Goal: Task Accomplishment & Management: Manage account settings

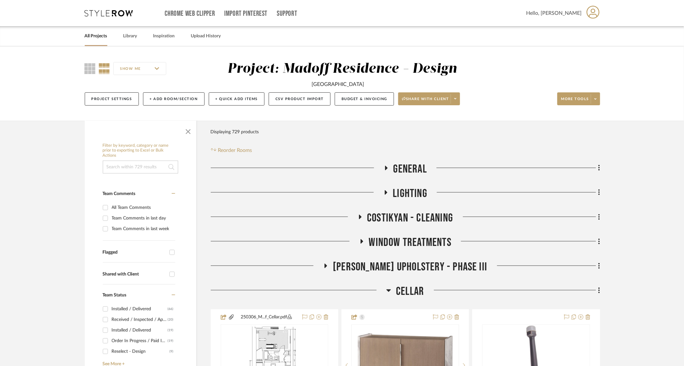
click at [94, 35] on link "All Projects" at bounding box center [96, 36] width 23 height 9
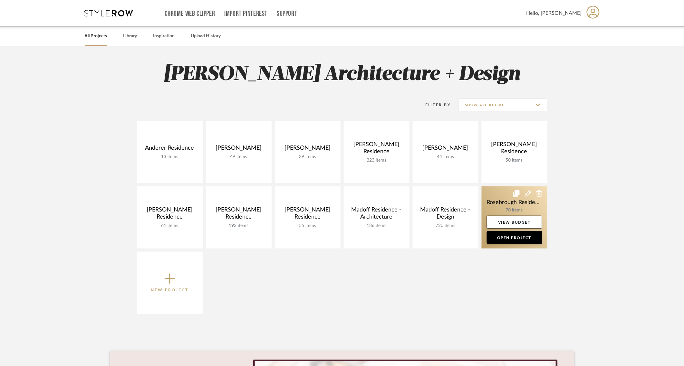
drag, startPoint x: 499, startPoint y: 198, endPoint x: 518, endPoint y: 184, distance: 24.0
click at [499, 197] on link at bounding box center [514, 217] width 66 height 62
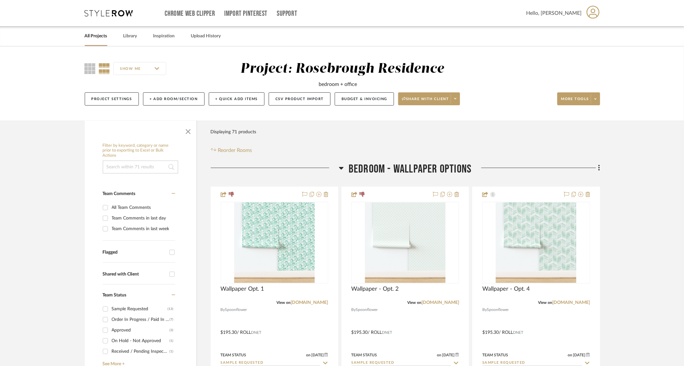
click at [378, 168] on span "Bedroom - Wallpaper Options" at bounding box center [409, 169] width 123 height 14
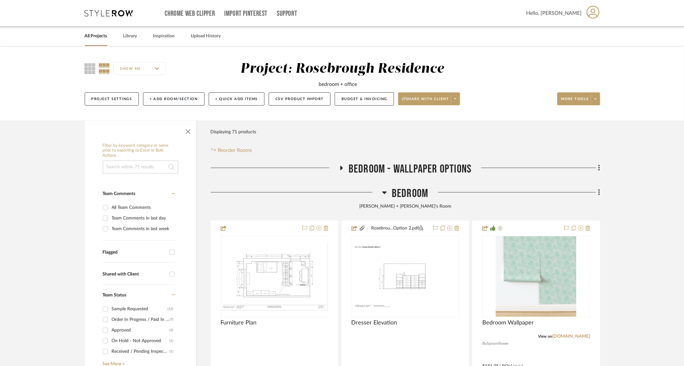
click at [397, 190] on span "Bedroom" at bounding box center [410, 194] width 36 height 14
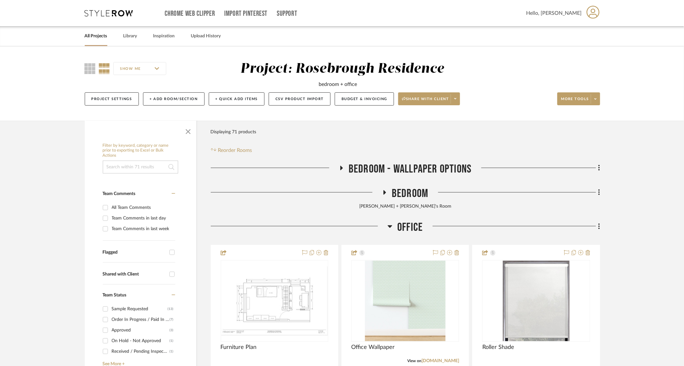
click at [406, 223] on span "Office" at bounding box center [409, 228] width 25 height 14
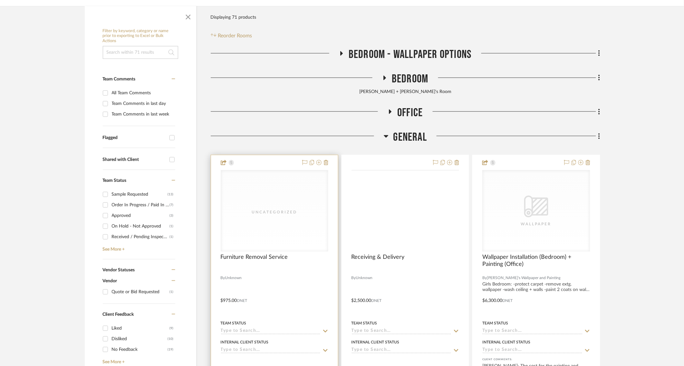
scroll to position [134, 0]
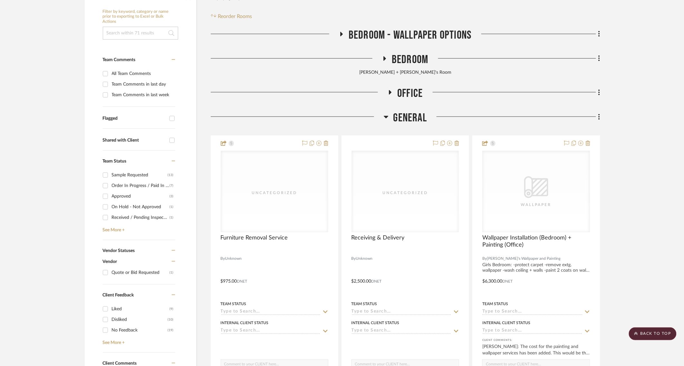
click at [117, 140] on div "Shared with Client" at bounding box center [134, 140] width 63 height 5
click at [167, 140] on input "Shared with Client" at bounding box center [172, 140] width 10 height 10
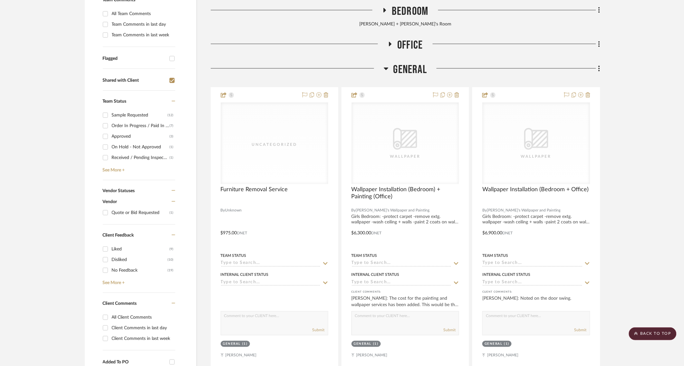
scroll to position [134, 0]
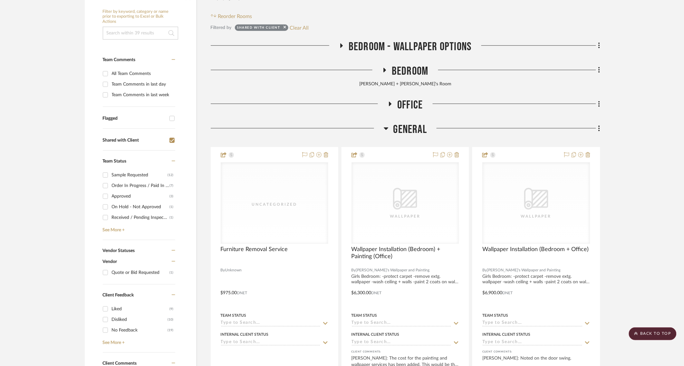
drag, startPoint x: 127, startPoint y: 144, endPoint x: 126, endPoint y: 141, distance: 3.6
click at [127, 144] on div "Shared with Client" at bounding box center [139, 140] width 72 height 10
click at [126, 140] on div "Shared with Client" at bounding box center [134, 140] width 63 height 5
click at [167, 140] on input "Shared with Client" at bounding box center [172, 140] width 10 height 10
checkbox input "false"
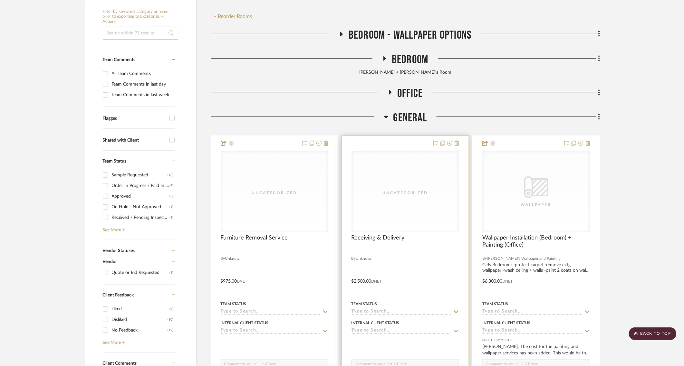
click at [385, 216] on div "Uncategorized" at bounding box center [405, 191] width 107 height 81
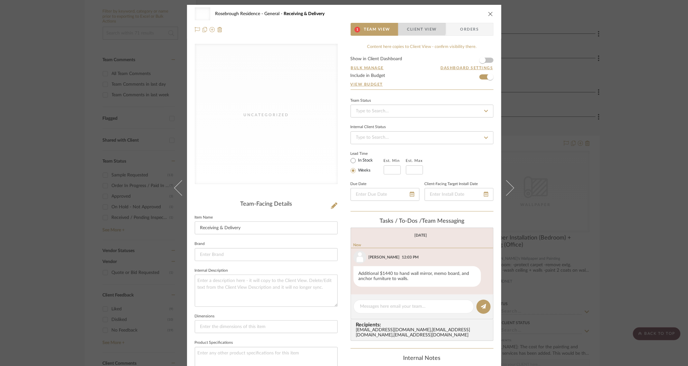
click at [413, 27] on span "Client View" at bounding box center [422, 29] width 30 height 13
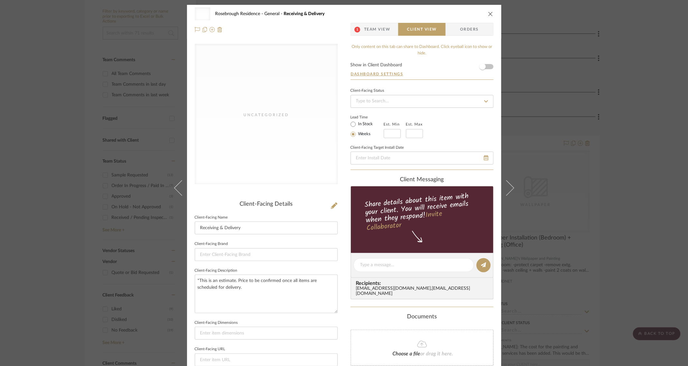
click at [371, 30] on span "Team View" at bounding box center [377, 29] width 26 height 13
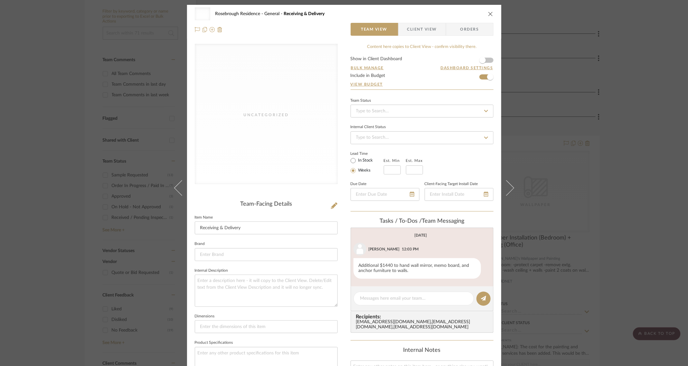
click at [422, 26] on span "Client View" at bounding box center [422, 29] width 30 height 13
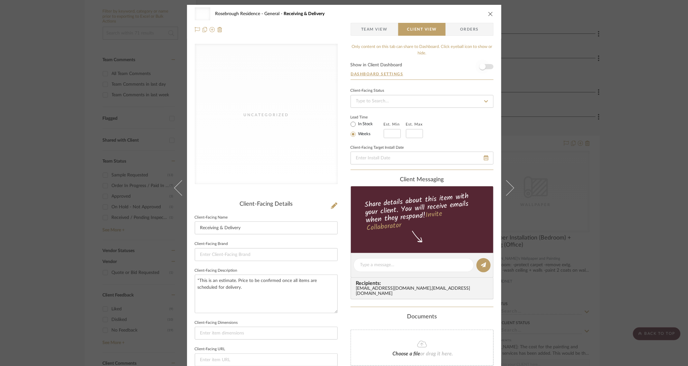
click at [487, 68] on span "button" at bounding box center [483, 67] width 14 height 14
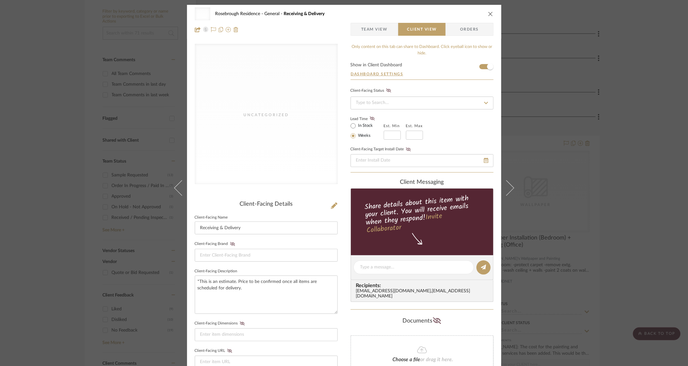
drag, startPoint x: 489, startPoint y: 13, endPoint x: 487, endPoint y: 10, distance: 4.1
click at [489, 13] on icon "close" at bounding box center [490, 13] width 5 height 5
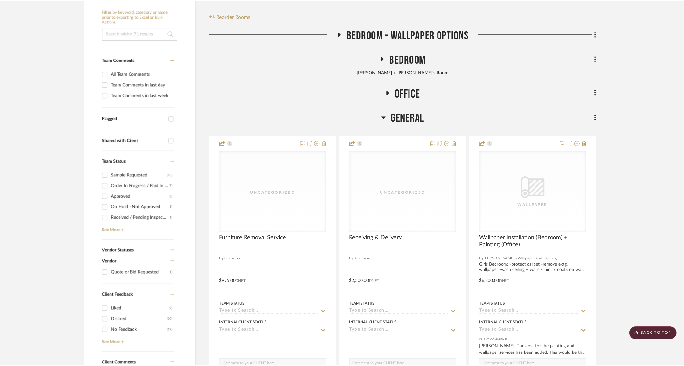
scroll to position [134, 0]
click at [123, 140] on div "Shared with Client" at bounding box center [134, 140] width 63 height 5
click at [167, 140] on input "Shared with Client" at bounding box center [172, 140] width 10 height 10
checkbox input "true"
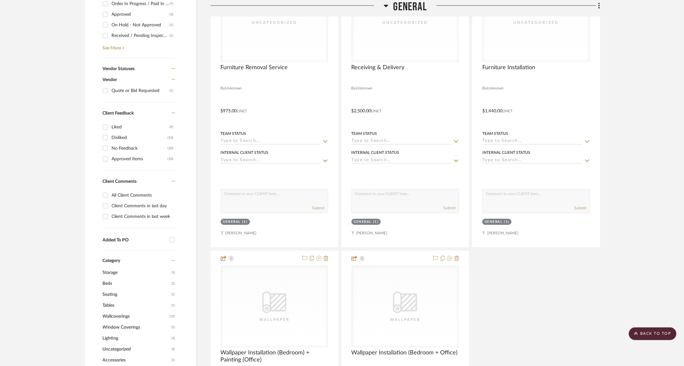
scroll to position [335, 0]
